Goal: Task Accomplishment & Management: Use online tool/utility

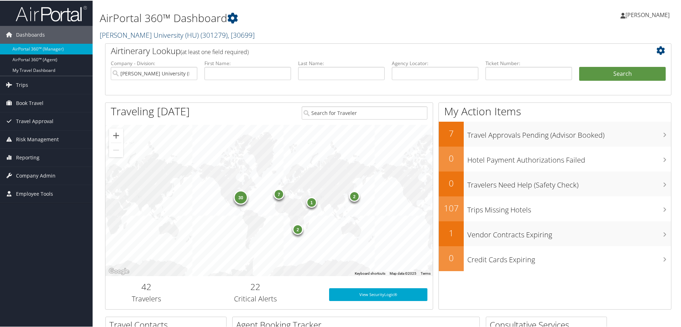
click at [130, 37] on link "Howard University (HU) ( 301279 ) , [ 30699 ]" at bounding box center [177, 35] width 155 height 10
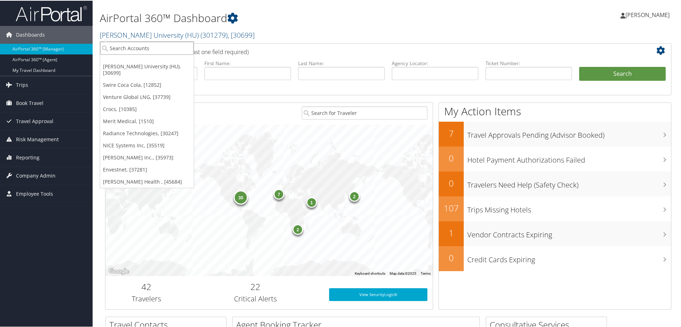
click at [136, 48] on input "search" at bounding box center [147, 47] width 94 height 13
type input "r"
type input "prologis"
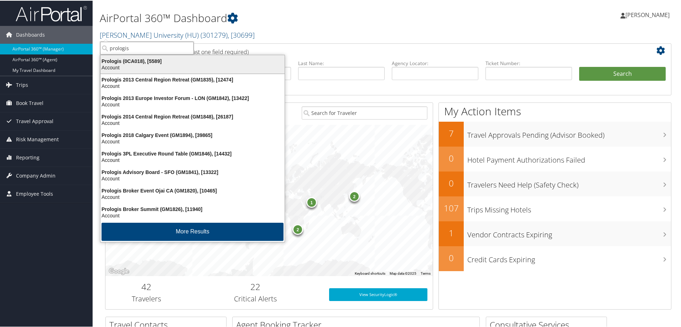
click at [135, 63] on div "Prologis (0CA018), [5589]" at bounding box center [192, 60] width 193 height 6
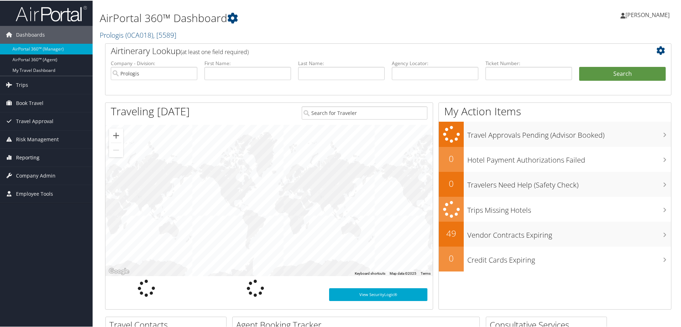
click at [38, 156] on span "Reporting" at bounding box center [27, 157] width 23 height 18
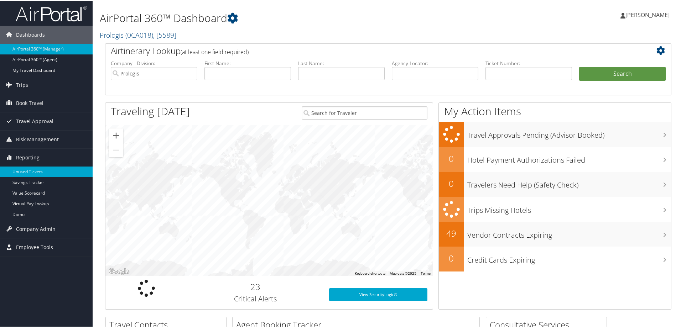
click at [37, 172] on link "Unused Tickets" at bounding box center [46, 171] width 93 height 11
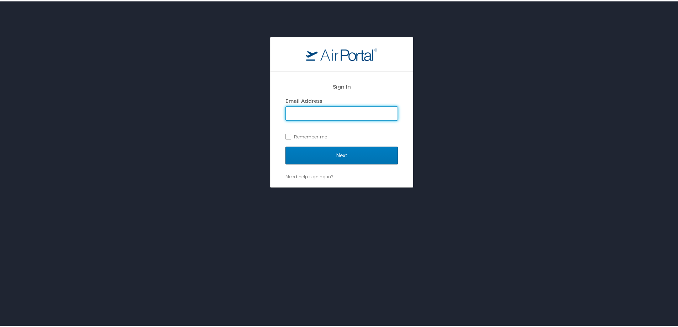
click at [318, 117] on input "Email Address" at bounding box center [342, 112] width 112 height 14
type input "marci.weir@cbtravel.com"
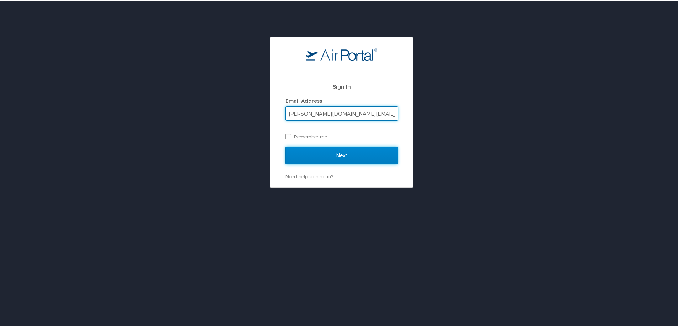
click at [341, 155] on input "Next" at bounding box center [342, 154] width 112 height 18
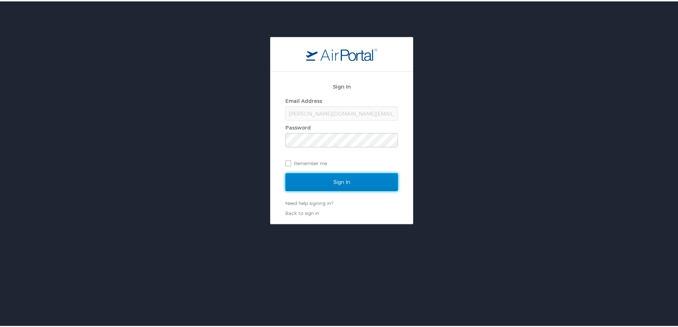
click at [337, 178] on input "Sign In" at bounding box center [342, 181] width 112 height 18
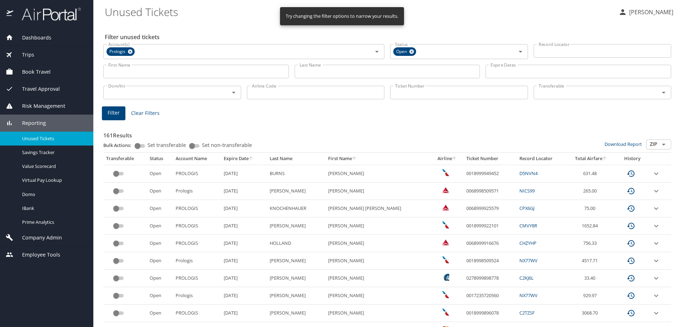
click at [308, 77] on input "Last Name" at bounding box center [386, 72] width 185 height 14
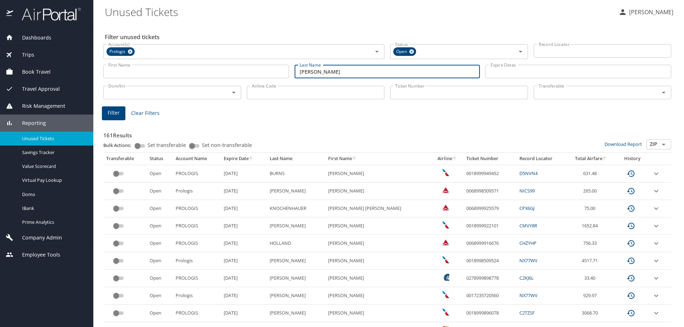
type input "fregozo jimenez"
click at [115, 112] on span "Filter" at bounding box center [114, 113] width 12 height 9
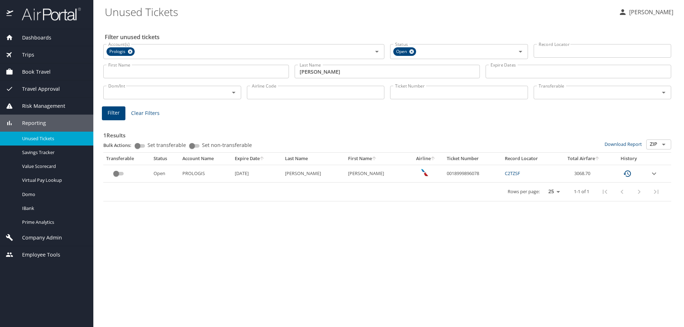
click at [656, 173] on icon "expand row" at bounding box center [653, 173] width 4 height 2
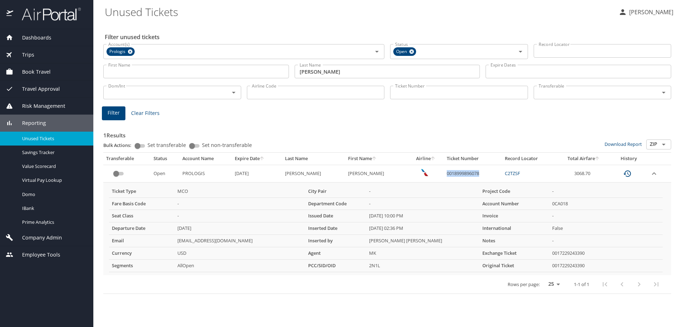
drag, startPoint x: 451, startPoint y: 173, endPoint x: 486, endPoint y: 176, distance: 35.4
click at [486, 176] on td "0018999896078" at bounding box center [473, 173] width 58 height 17
copy td "0018999896078"
click at [36, 52] on div "Trips" at bounding box center [47, 55] width 82 height 8
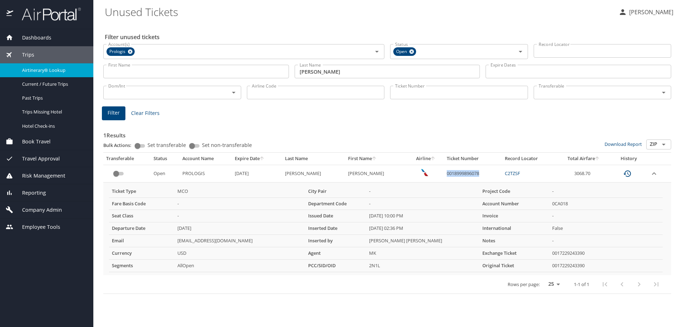
click at [49, 70] on span "Airtinerary® Lookup" at bounding box center [53, 70] width 63 height 7
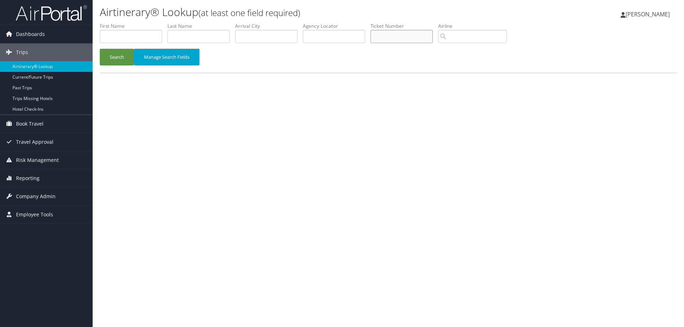
paste input "0018999896078"
type input "0018999896078"
click at [117, 57] on button "Search" at bounding box center [117, 57] width 34 height 17
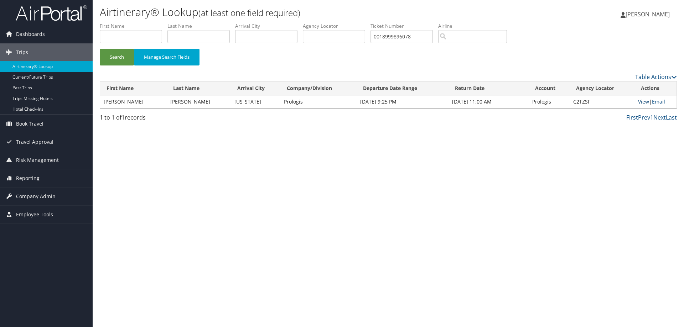
click at [638, 100] on link "View" at bounding box center [643, 101] width 11 height 7
click at [32, 178] on span "Reporting" at bounding box center [27, 178] width 23 height 18
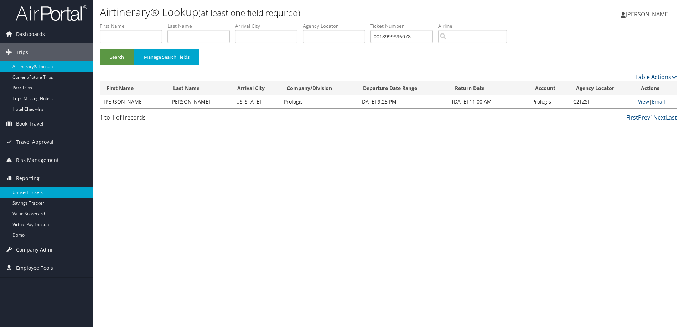
click at [33, 192] on link "Unused Tickets" at bounding box center [46, 192] width 93 height 11
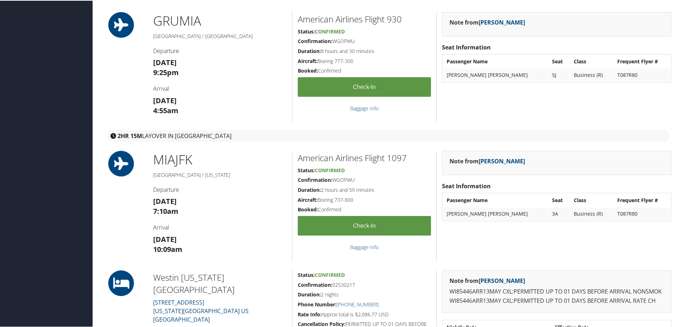
scroll to position [664, 0]
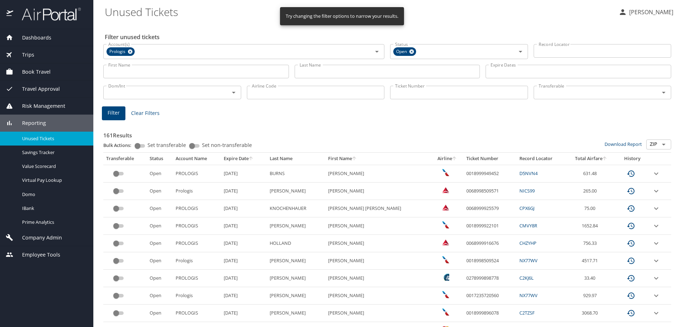
click at [317, 69] on input "Last Name" at bounding box center [386, 72] width 185 height 14
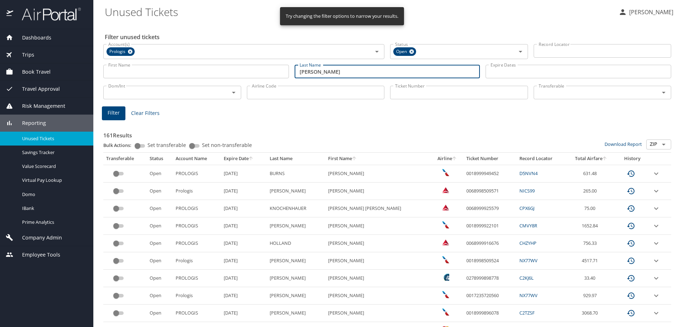
type input "[PERSON_NAME]"
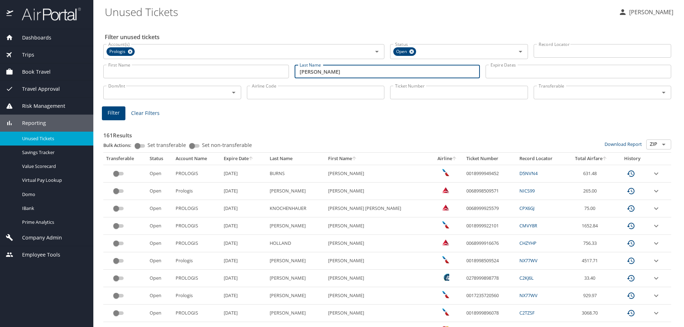
click at [117, 110] on span "Filter" at bounding box center [114, 113] width 12 height 9
